Goal: Task Accomplishment & Management: Complete application form

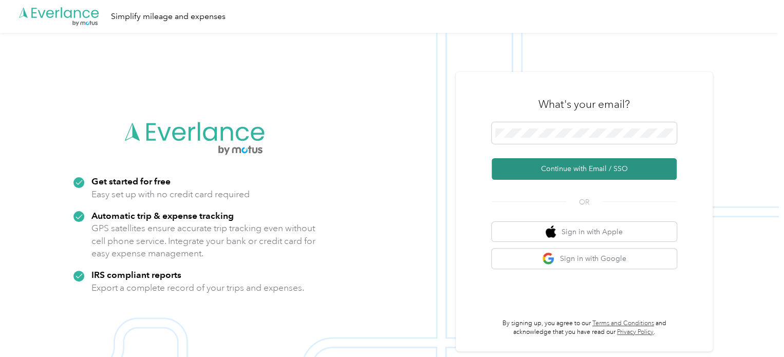
click at [555, 170] on button "Continue with Email / SSO" at bounding box center [584, 169] width 185 height 22
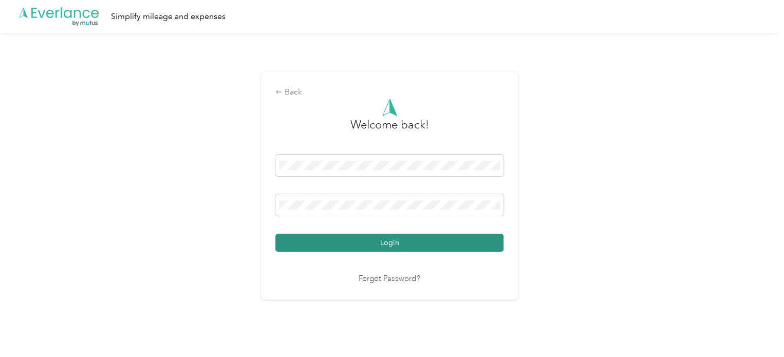
click at [372, 243] on button "Login" at bounding box center [389, 243] width 228 height 18
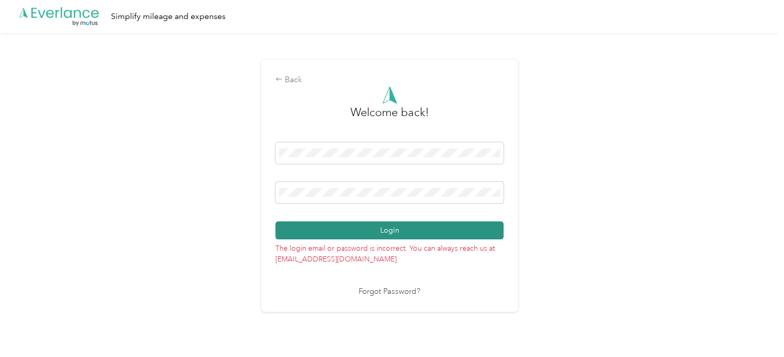
click at [349, 230] on button "Login" at bounding box center [389, 230] width 228 height 18
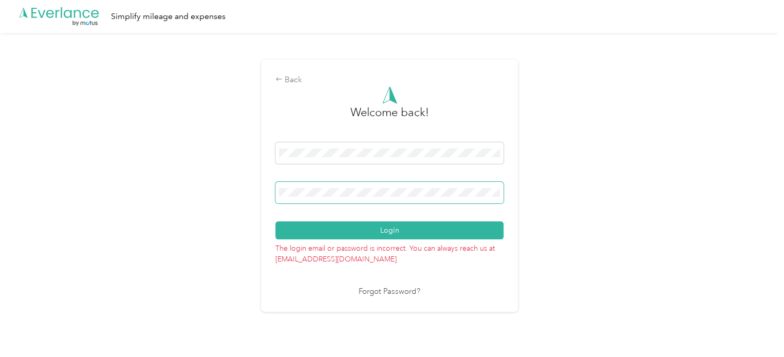
click at [227, 197] on div "Back Welcome back! Login The login email or password is incorrect. You can alwa…" at bounding box center [389, 190] width 779 height 314
click at [275, 221] on button "Login" at bounding box center [389, 230] width 228 height 18
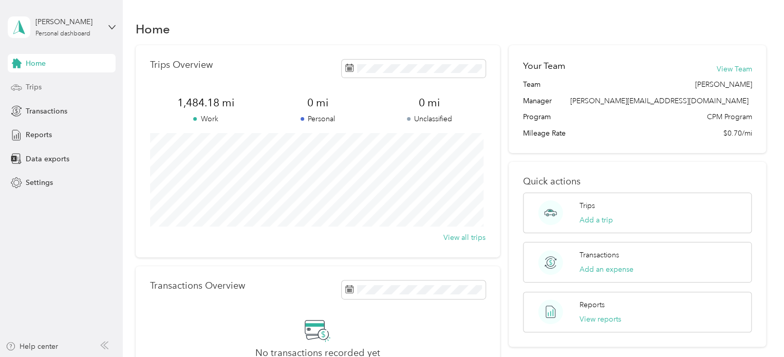
click at [59, 89] on div "Trips" at bounding box center [62, 87] width 108 height 18
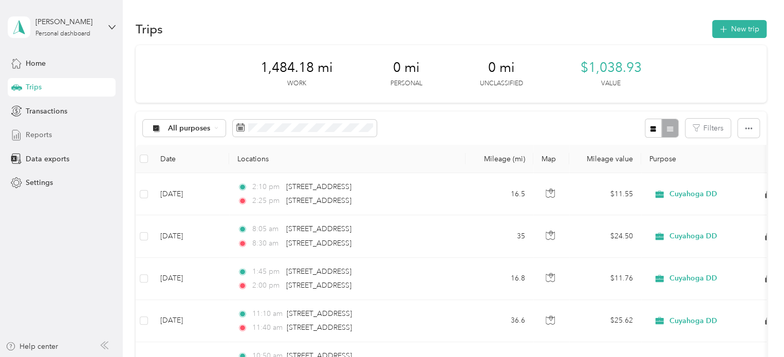
click at [58, 126] on div "Reports" at bounding box center [62, 135] width 108 height 18
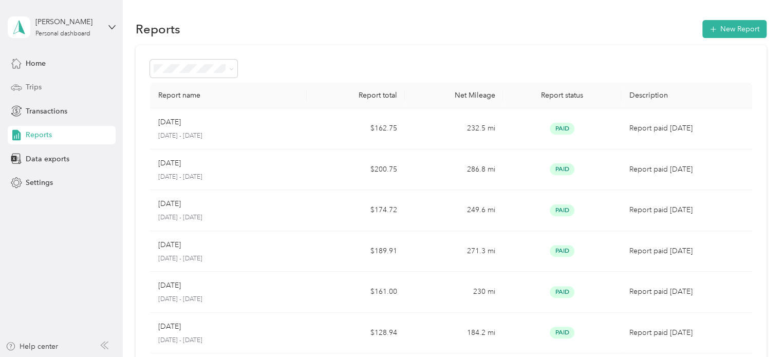
click at [53, 86] on div "Trips" at bounding box center [62, 87] width 108 height 18
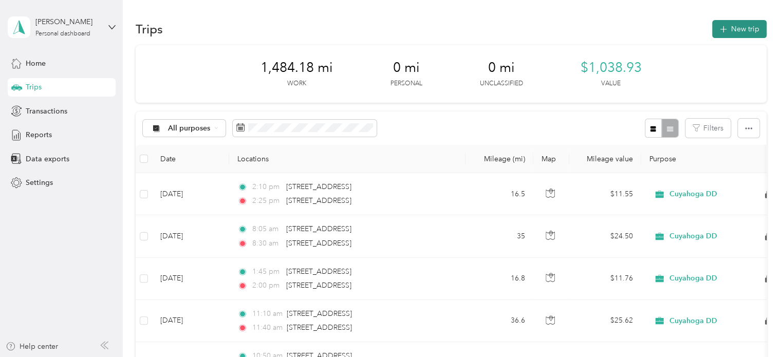
click at [730, 28] on button "New trip" at bounding box center [739, 29] width 54 height 18
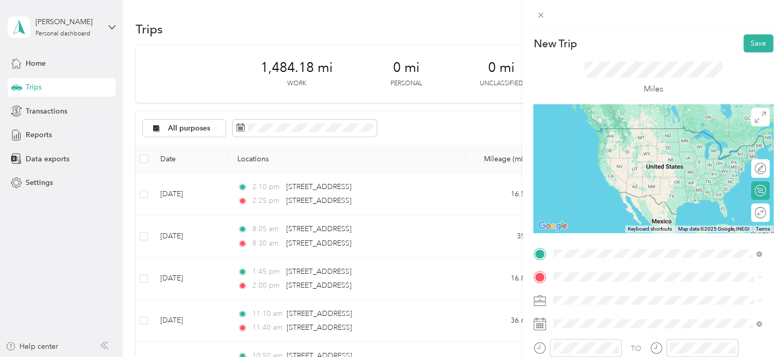
click at [627, 133] on span "[STREET_ADDRESS][US_STATE]" at bounding box center [624, 128] width 103 height 9
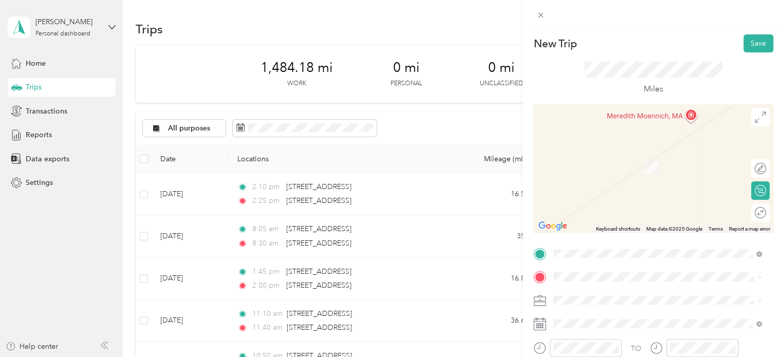
click at [602, 163] on li "[STREET_ADDRESS][US_STATE]" at bounding box center [657, 152] width 215 height 21
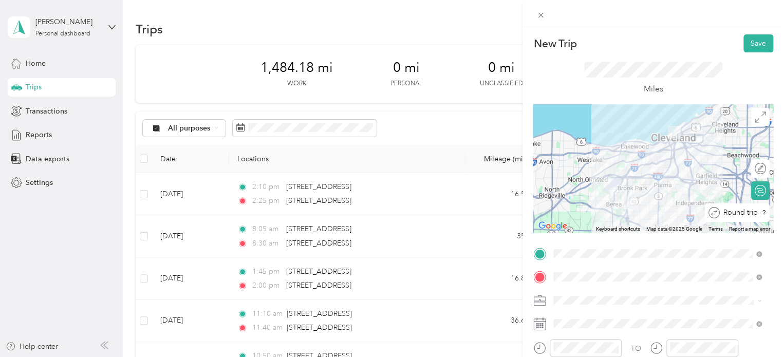
click at [777, 217] on div at bounding box center [777, 213] width 0 height 11
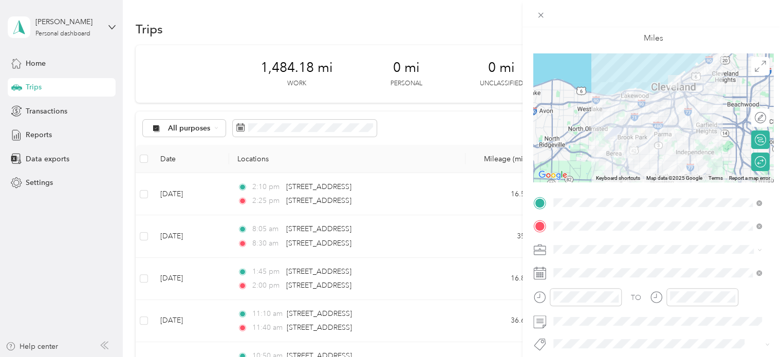
click at [542, 274] on rect at bounding box center [543, 273] width 2 height 2
click at [541, 273] on rect at bounding box center [541, 273] width 2 height 2
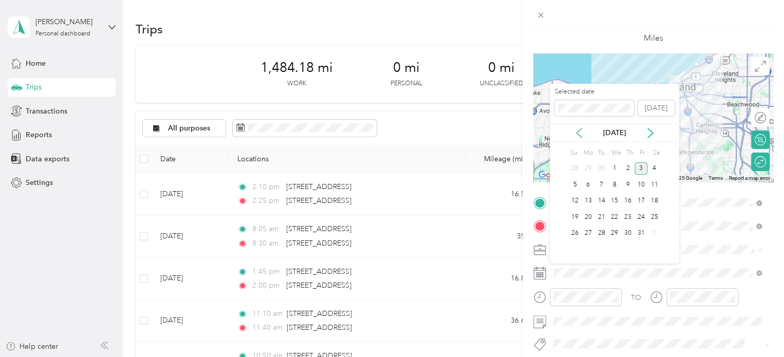
click at [580, 128] on icon at bounding box center [579, 132] width 5 height 9
click at [615, 170] on div "2" at bounding box center [614, 168] width 13 height 13
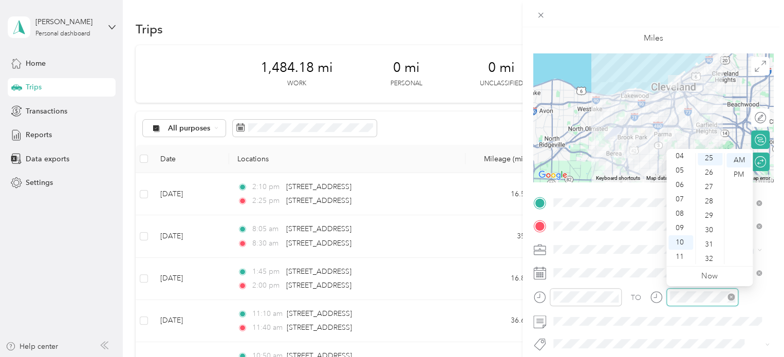
scroll to position [360, 0]
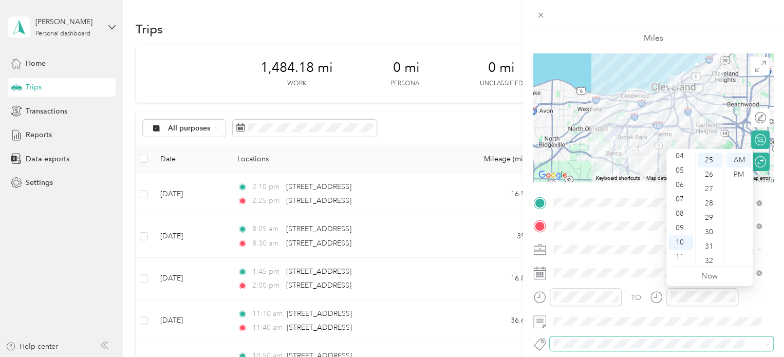
click at [652, 337] on span at bounding box center [662, 344] width 224 height 14
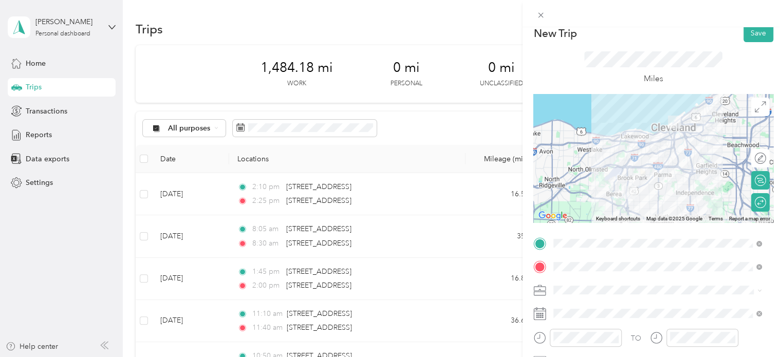
scroll to position [0, 0]
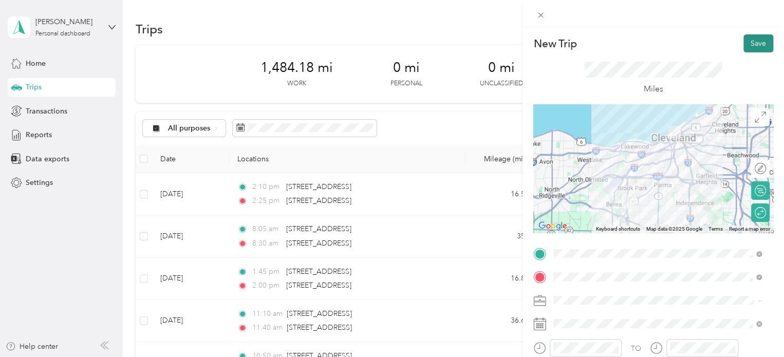
click at [749, 47] on button "Save" at bounding box center [759, 43] width 30 height 18
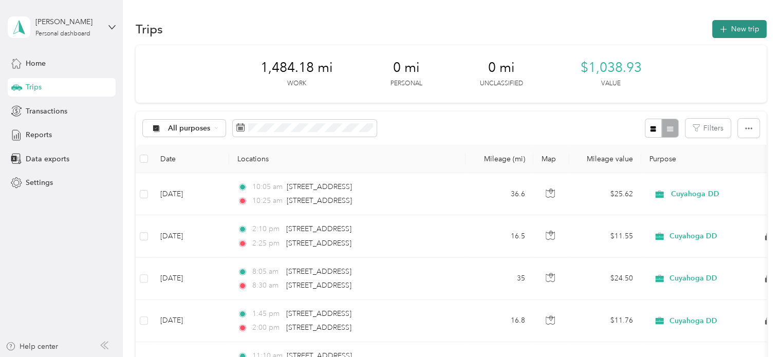
click at [735, 26] on button "New trip" at bounding box center [739, 29] width 54 height 18
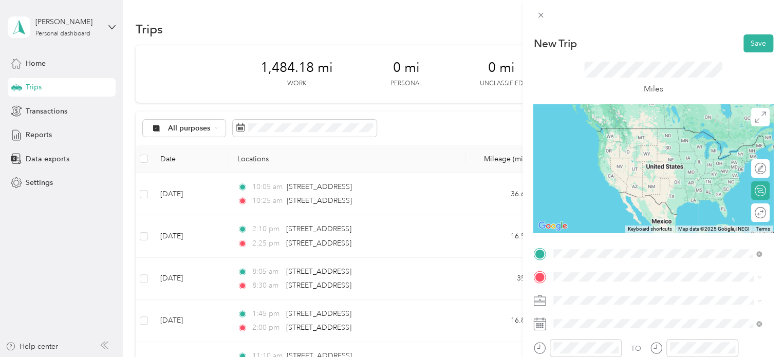
click at [620, 133] on span "[STREET_ADDRESS][US_STATE]" at bounding box center [624, 128] width 103 height 9
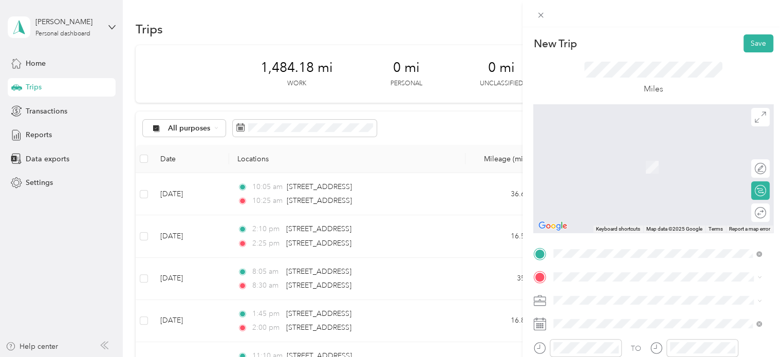
click at [467, 254] on div "New Trip Save This trip cannot be edited because it is either under review, app…" at bounding box center [392, 178] width 784 height 357
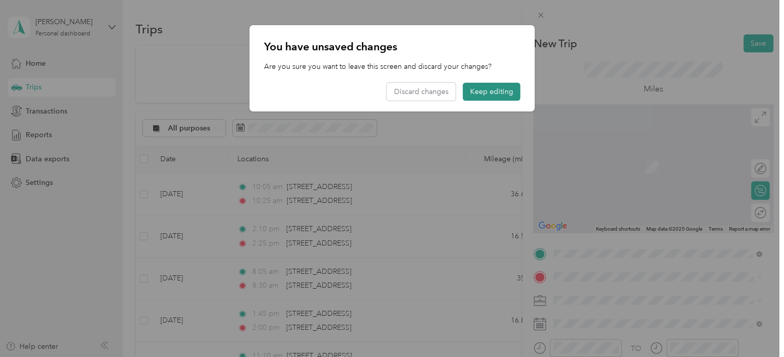
click at [479, 96] on button "Keep editing" at bounding box center [492, 92] width 58 height 18
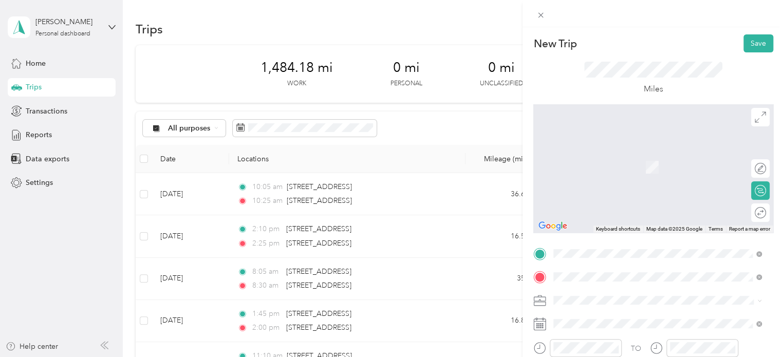
click at [613, 153] on span "[STREET_ADDRESS][US_STATE]" at bounding box center [624, 151] width 103 height 9
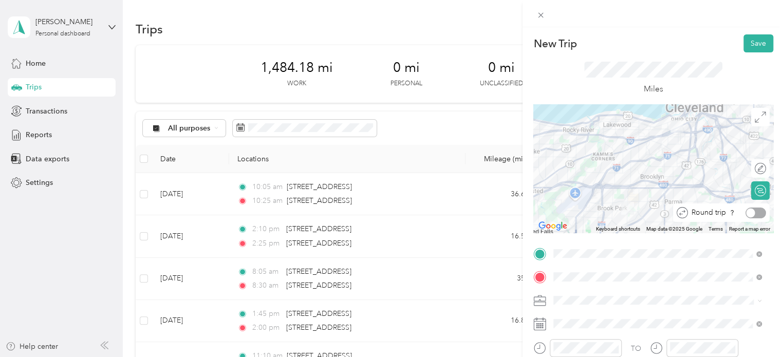
click at [752, 211] on div at bounding box center [756, 213] width 21 height 11
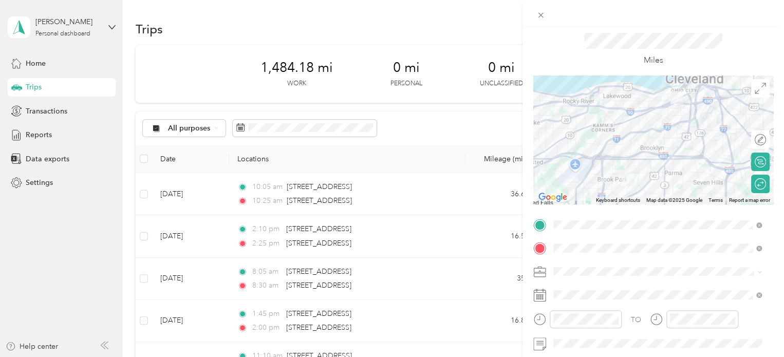
click at [549, 295] on div at bounding box center [653, 295] width 240 height 16
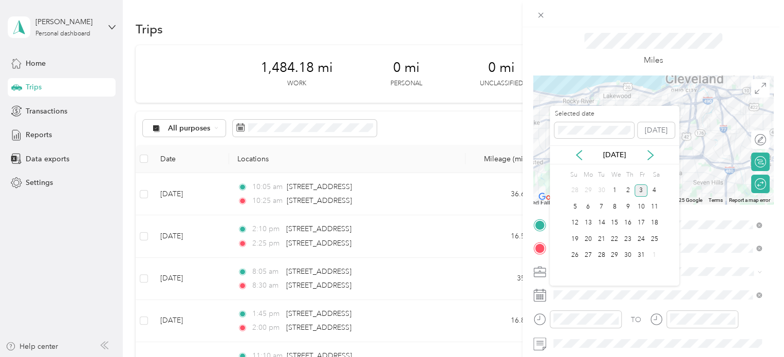
click at [577, 148] on div "[DATE]" at bounding box center [614, 154] width 129 height 19
click at [578, 155] on icon at bounding box center [579, 155] width 5 height 9
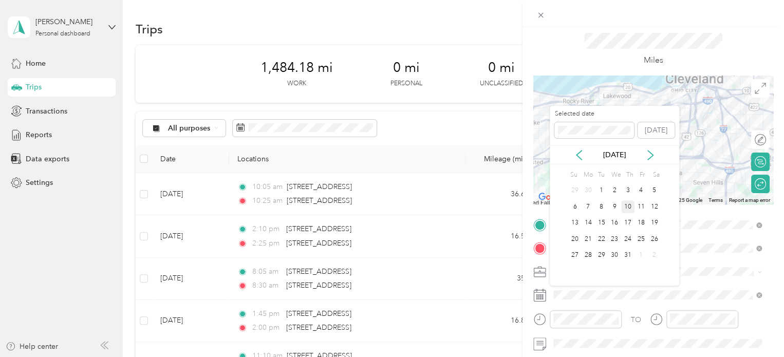
click at [631, 208] on div "10" at bounding box center [627, 206] width 13 height 13
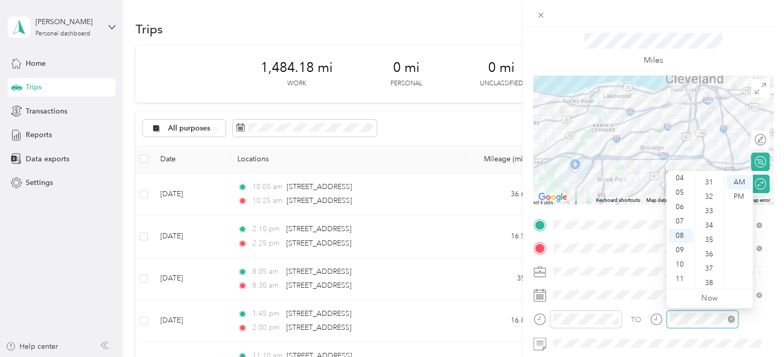
scroll to position [752, 0]
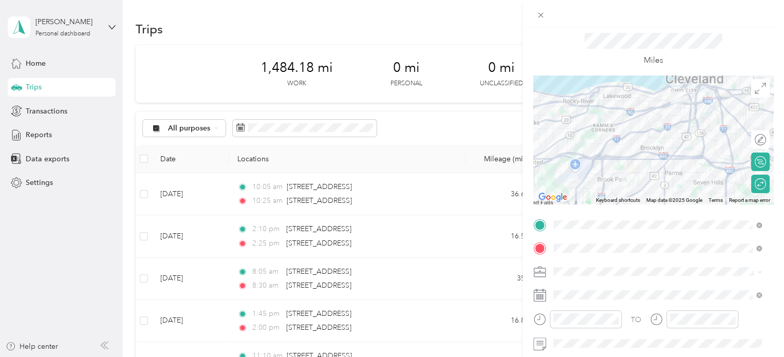
click at [774, 261] on form "New Trip Save This trip cannot be edited because it is either under review, app…" at bounding box center [654, 235] width 262 height 459
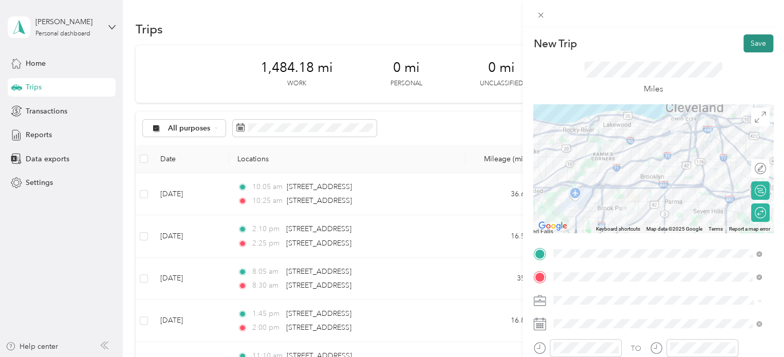
click at [751, 46] on button "Save" at bounding box center [759, 43] width 30 height 18
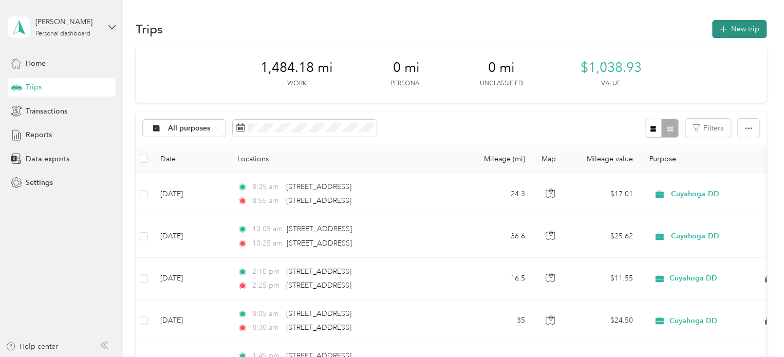
click at [726, 34] on button "New trip" at bounding box center [739, 29] width 54 height 18
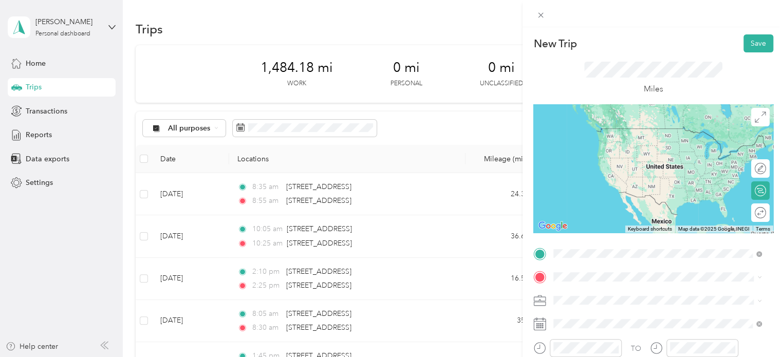
click at [625, 133] on span "[STREET_ADDRESS][US_STATE]" at bounding box center [624, 128] width 103 height 9
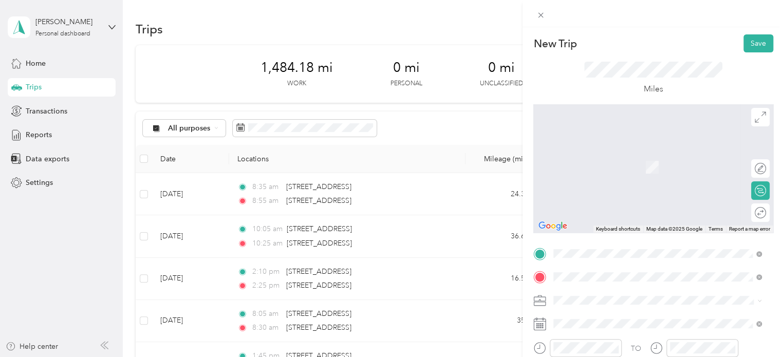
click at [601, 157] on span "[STREET_ADDRESS][US_STATE]" at bounding box center [624, 151] width 103 height 9
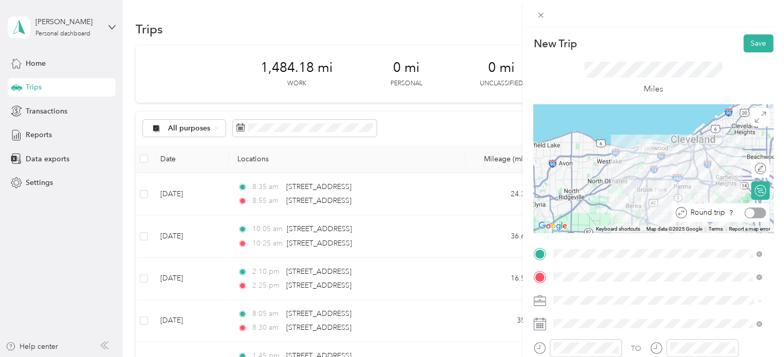
click at [754, 213] on div at bounding box center [756, 213] width 22 height 11
click at [541, 323] on icon at bounding box center [539, 324] width 13 height 13
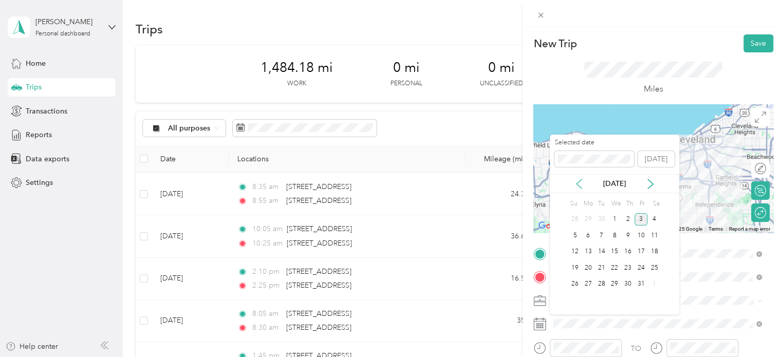
click at [580, 187] on icon at bounding box center [579, 183] width 5 height 9
click at [602, 250] on div "15" at bounding box center [601, 252] width 13 height 13
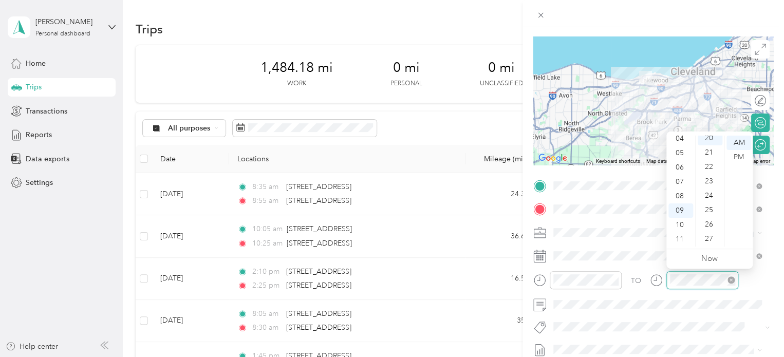
scroll to position [288, 0]
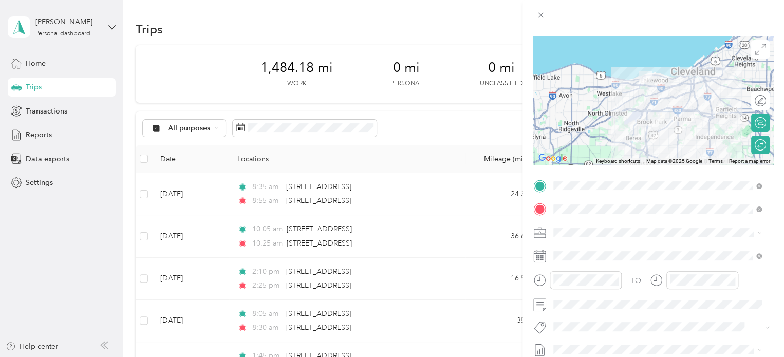
click at [655, 246] on div "TO Add photo" at bounding box center [653, 302] width 240 height 248
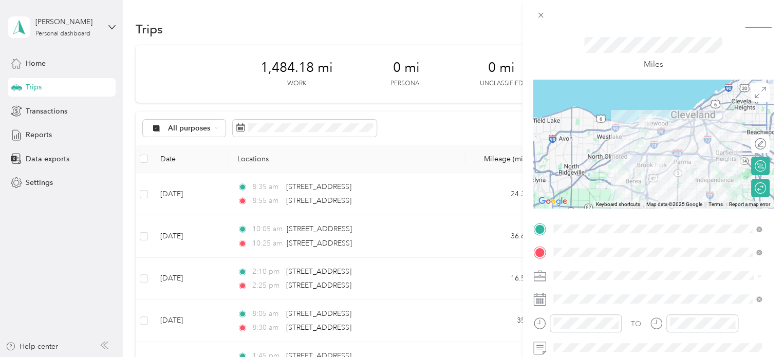
scroll to position [0, 0]
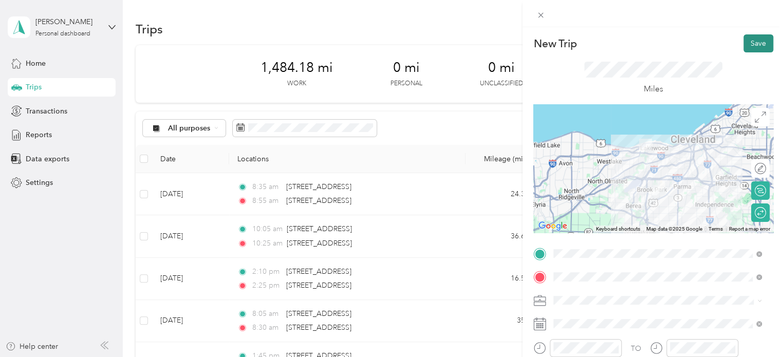
click at [753, 44] on button "Save" at bounding box center [759, 43] width 30 height 18
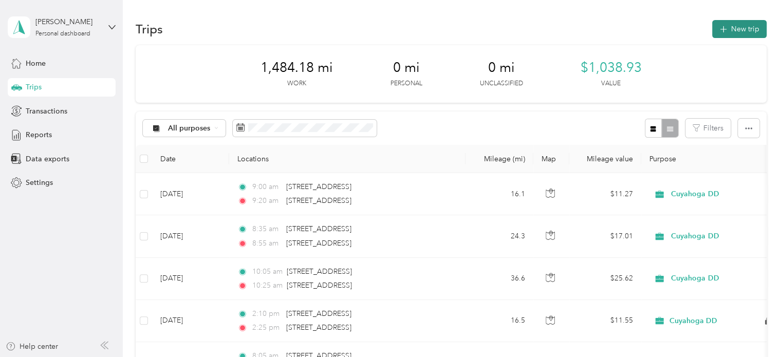
click at [731, 28] on button "New trip" at bounding box center [739, 29] width 54 height 18
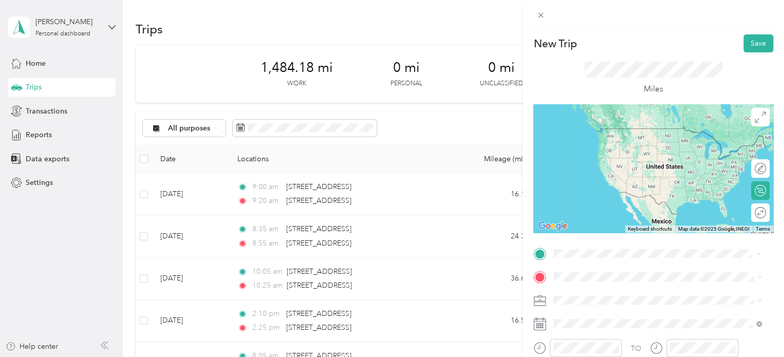
click at [614, 131] on span "[STREET_ADDRESS][US_STATE]" at bounding box center [624, 128] width 103 height 9
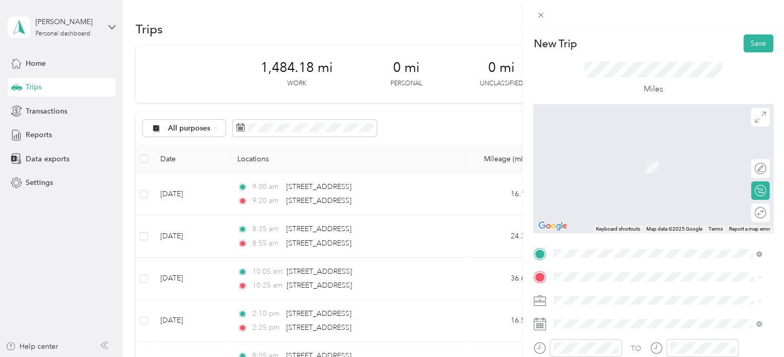
click at [598, 156] on span "[STREET_ADDRESS][US_STATE]" at bounding box center [624, 150] width 103 height 9
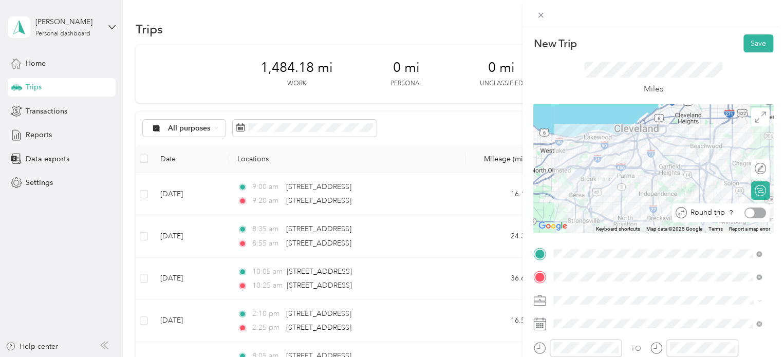
click at [746, 212] on div at bounding box center [750, 212] width 9 height 9
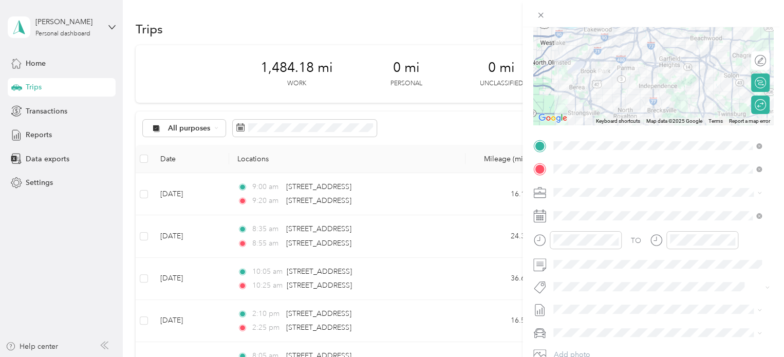
scroll to position [109, 0]
click at [540, 216] on icon at bounding box center [539, 215] width 13 height 13
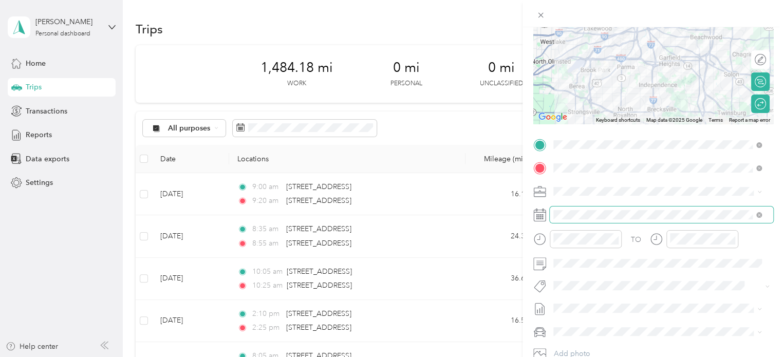
click at [551, 215] on span at bounding box center [662, 215] width 224 height 16
click at [542, 215] on icon at bounding box center [539, 215] width 13 height 13
click at [547, 219] on div at bounding box center [653, 215] width 240 height 16
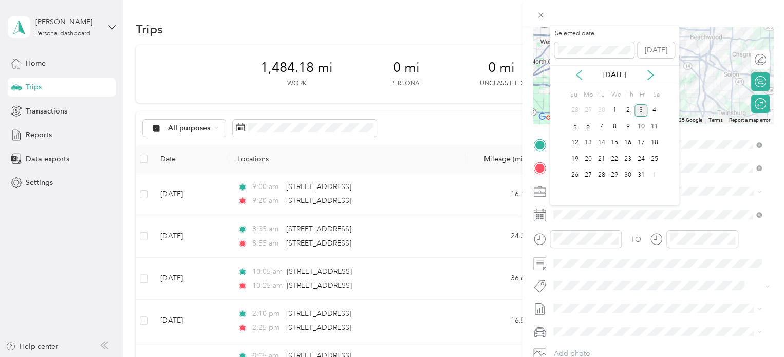
click at [578, 78] on icon at bounding box center [579, 75] width 10 height 10
click at [625, 140] on div "17" at bounding box center [627, 143] width 13 height 13
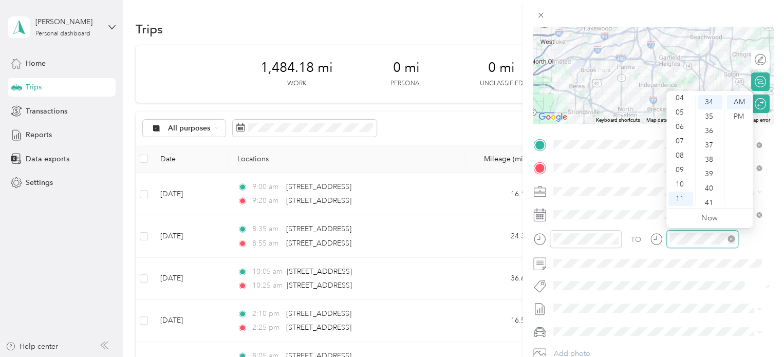
scroll to position [752, 0]
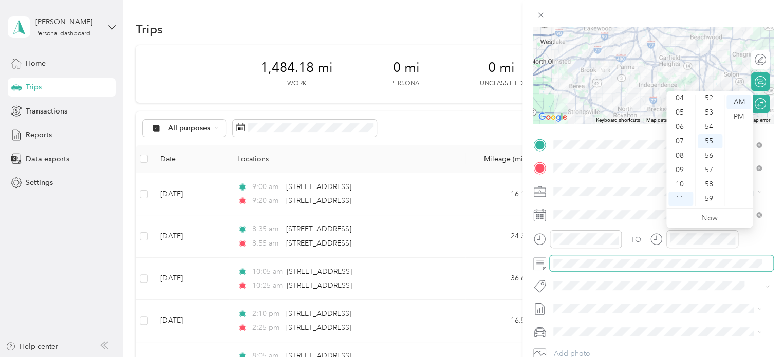
click at [675, 269] on span at bounding box center [662, 263] width 224 height 16
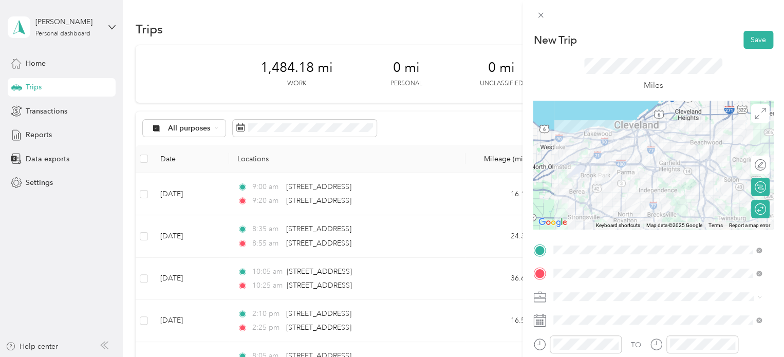
scroll to position [0, 0]
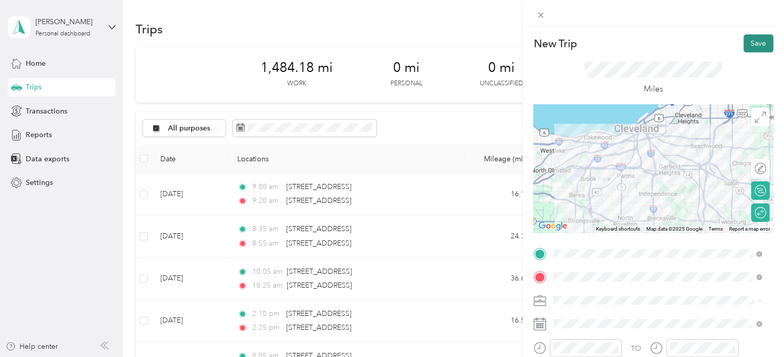
click at [745, 49] on button "Save" at bounding box center [759, 43] width 30 height 18
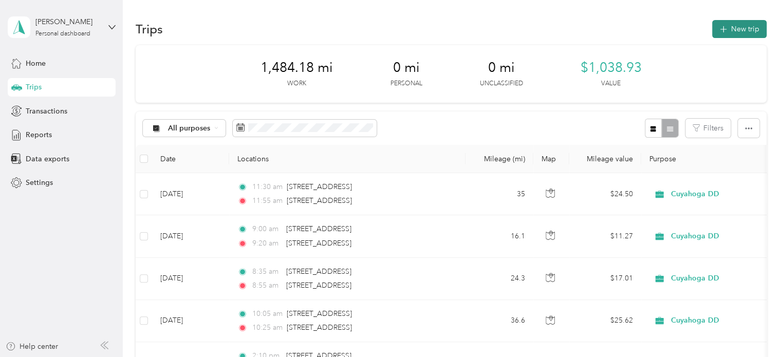
click at [729, 26] on button "New trip" at bounding box center [739, 29] width 54 height 18
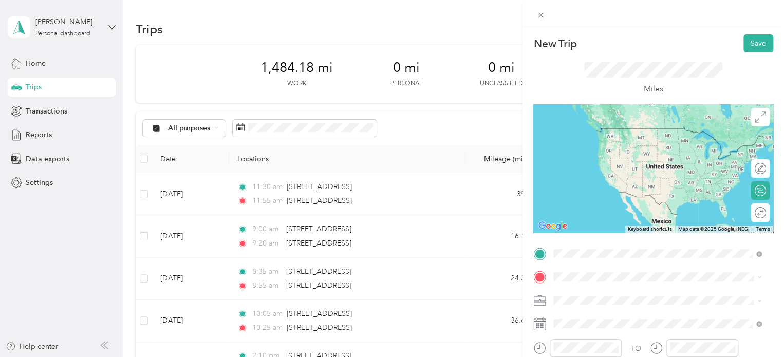
click at [622, 133] on span "[STREET_ADDRESS][US_STATE]" at bounding box center [624, 128] width 103 height 9
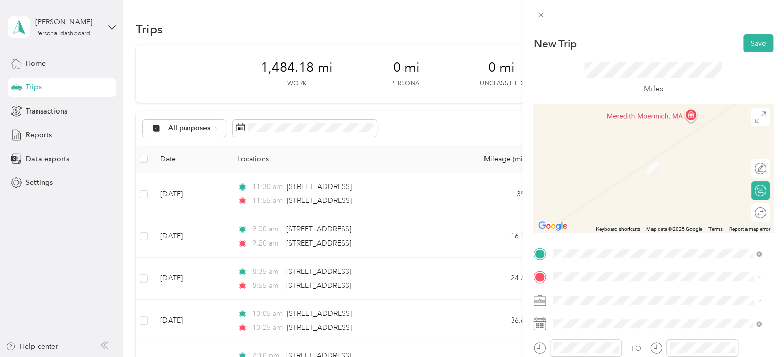
click at [598, 157] on span "[STREET_ADDRESS][US_STATE]" at bounding box center [624, 151] width 103 height 9
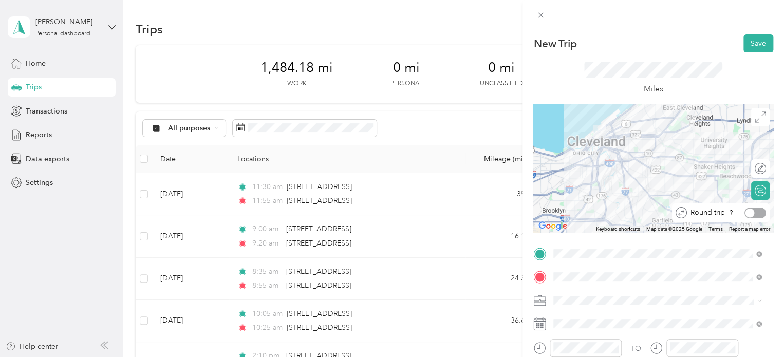
click at [750, 214] on div at bounding box center [756, 213] width 22 height 11
click at [750, 214] on div at bounding box center [750, 212] width 9 height 9
click at [750, 210] on div at bounding box center [756, 213] width 22 height 11
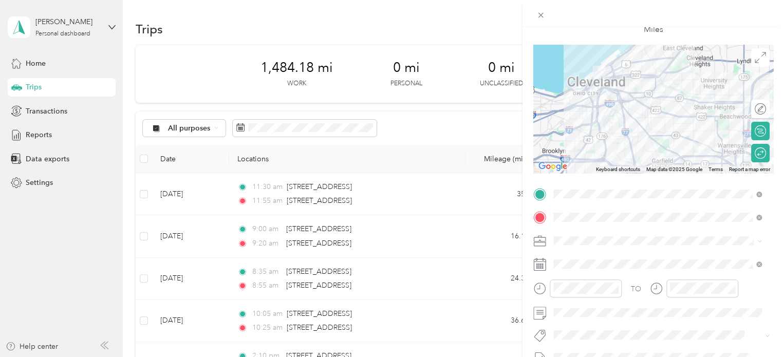
scroll to position [71, 0]
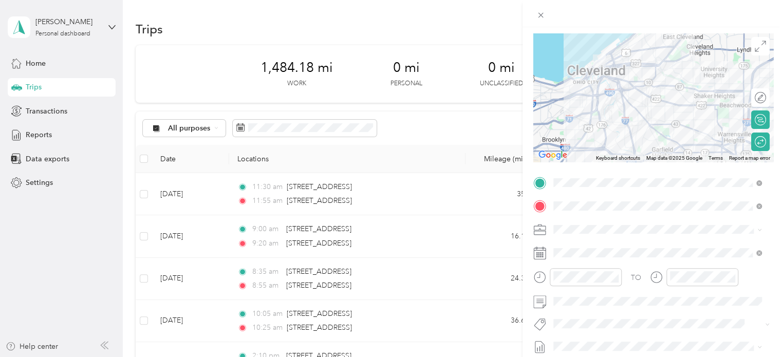
click at [543, 252] on icon at bounding box center [539, 253] width 13 height 13
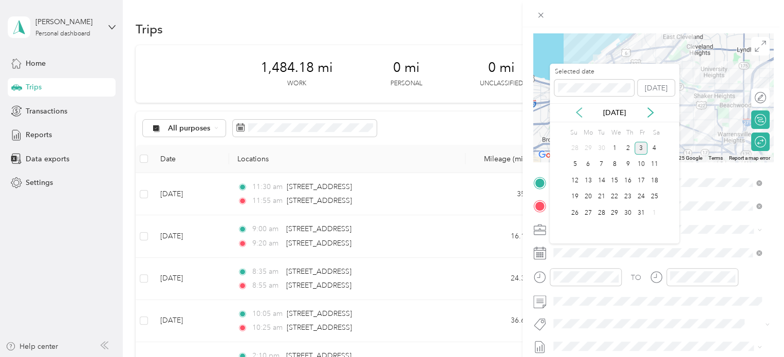
click at [580, 111] on icon at bounding box center [579, 112] width 10 height 10
click at [629, 195] on div "24" at bounding box center [627, 197] width 13 height 13
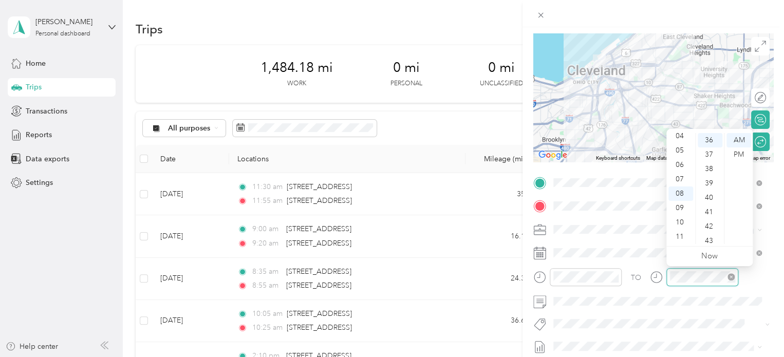
scroll to position [752, 0]
click at [681, 293] on span at bounding box center [662, 301] width 224 height 16
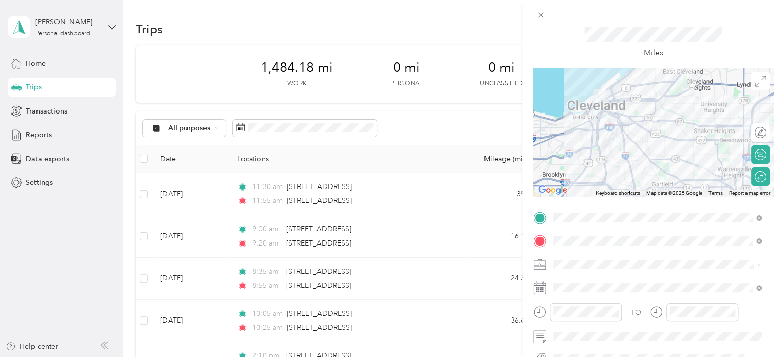
scroll to position [0, 0]
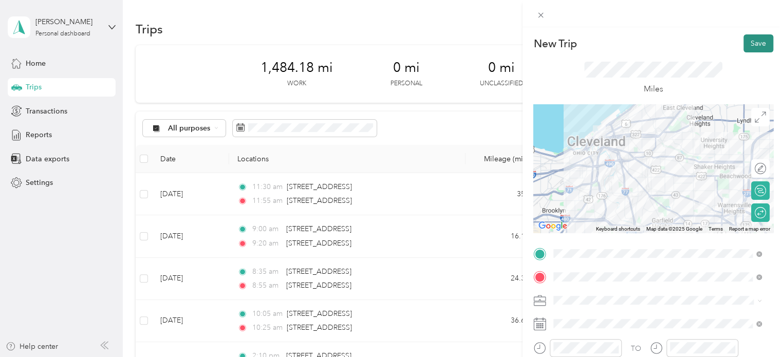
click at [746, 49] on button "Save" at bounding box center [759, 43] width 30 height 18
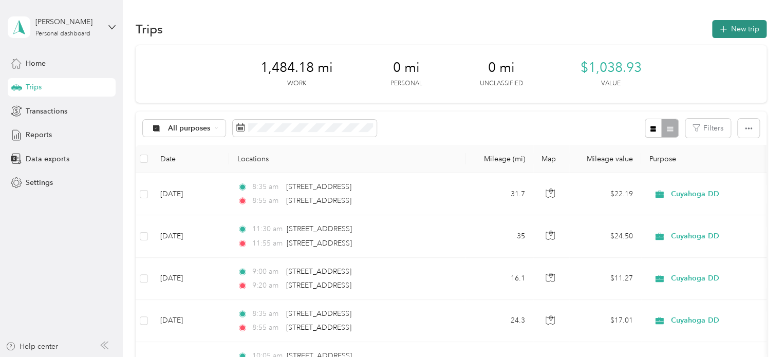
click at [732, 28] on button "New trip" at bounding box center [739, 29] width 54 height 18
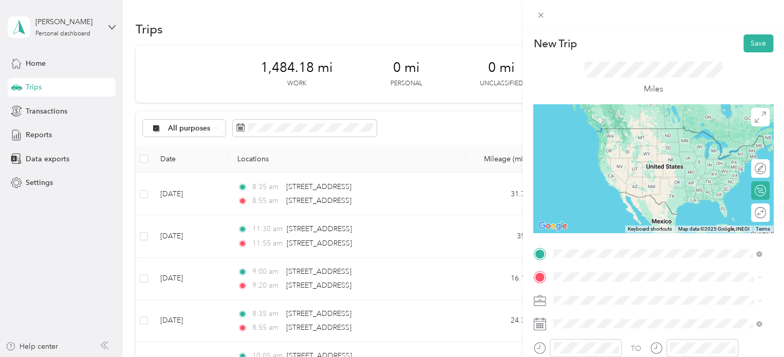
click at [634, 125] on span "[STREET_ADDRESS][US_STATE]" at bounding box center [624, 128] width 103 height 9
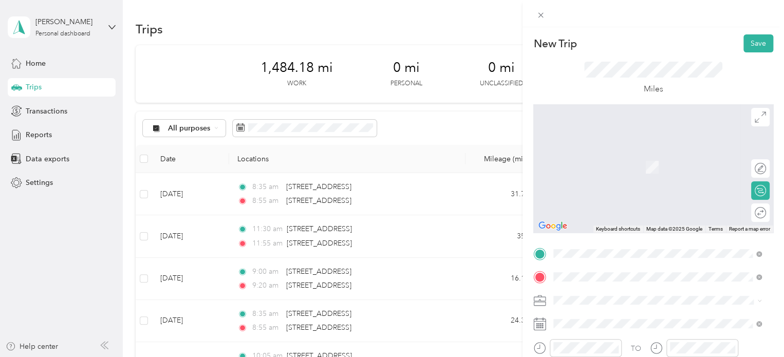
click at [601, 157] on span "[STREET_ADDRESS][US_STATE]" at bounding box center [624, 151] width 103 height 9
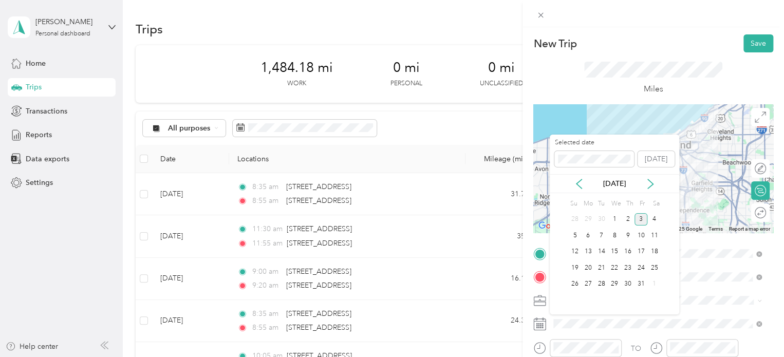
click at [584, 184] on div "[DATE]" at bounding box center [614, 183] width 129 height 11
click at [580, 185] on icon at bounding box center [579, 184] width 10 height 10
click at [614, 286] on div "30" at bounding box center [614, 284] width 13 height 13
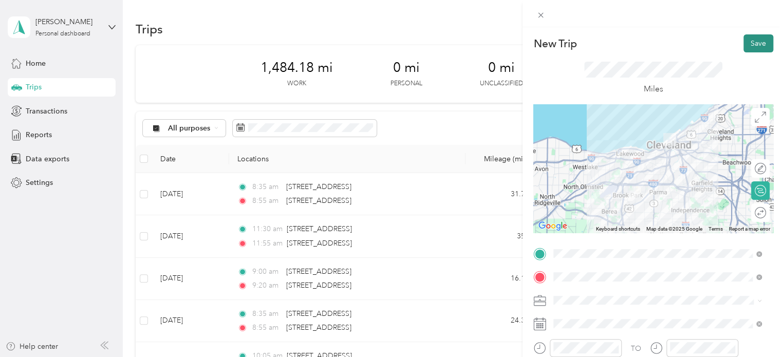
click at [747, 42] on button "Save" at bounding box center [759, 43] width 30 height 18
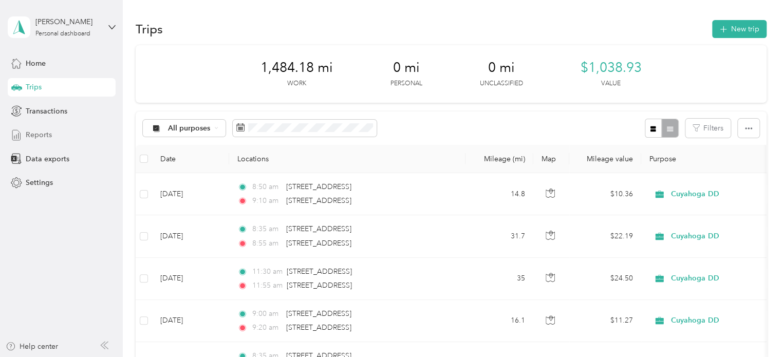
click at [28, 131] on span "Reports" at bounding box center [39, 134] width 26 height 11
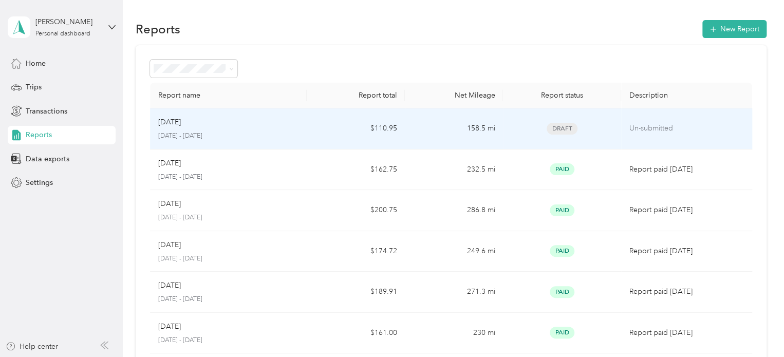
click at [275, 123] on div "[DATE]" at bounding box center [228, 122] width 141 height 11
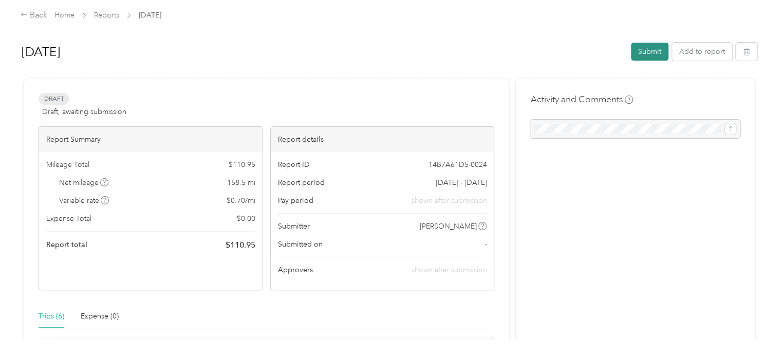
click at [646, 50] on button "Submit" at bounding box center [650, 52] width 38 height 18
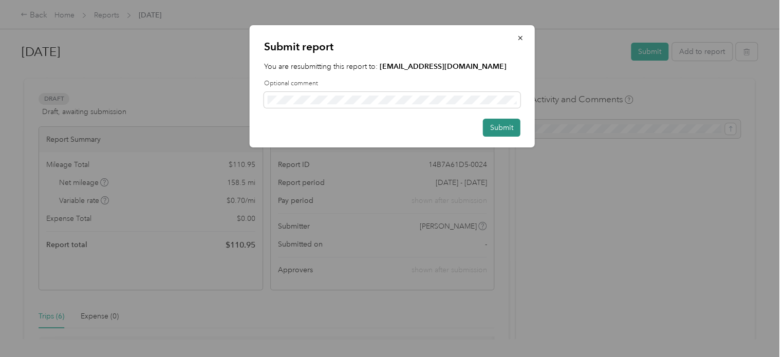
click at [509, 126] on button "Submit" at bounding box center [502, 128] width 38 height 18
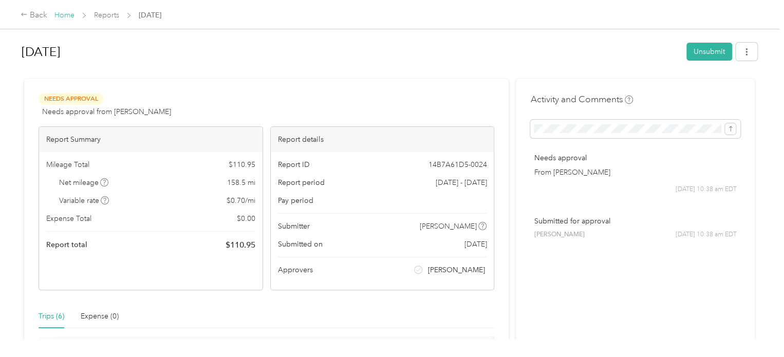
click at [71, 16] on link "Home" at bounding box center [64, 15] width 20 height 9
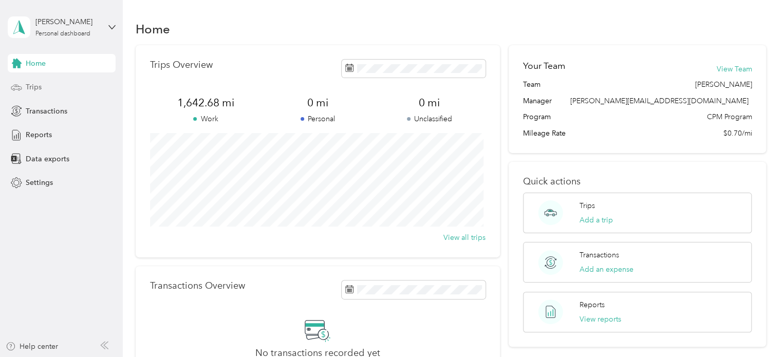
click at [51, 86] on div "Trips" at bounding box center [62, 87] width 108 height 18
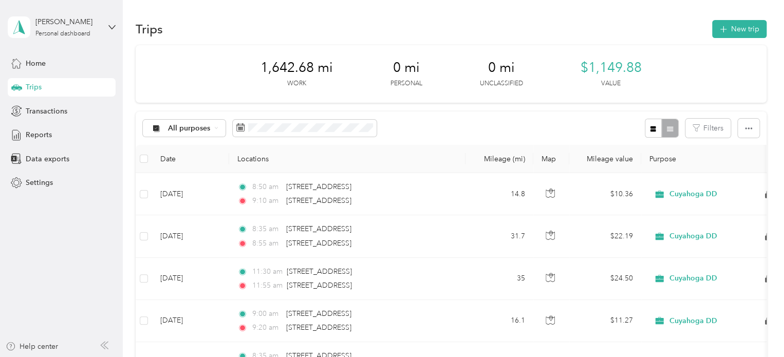
click at [116, 24] on aside "[PERSON_NAME] Personal dashboard Home Trips Transactions Reports Data exports S…" at bounding box center [61, 178] width 123 height 357
click at [108, 26] on icon at bounding box center [111, 27] width 7 height 7
click at [59, 85] on div "Log out" at bounding box center [145, 85] width 260 height 18
